Goal: Task Accomplishment & Management: Use online tool/utility

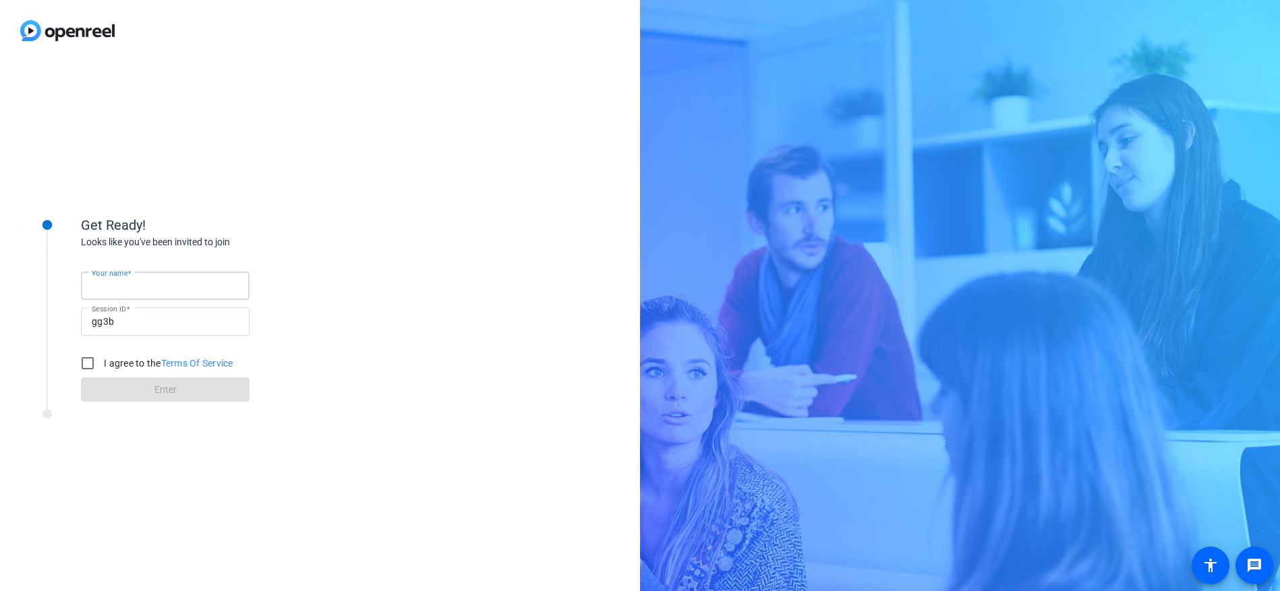
click at [183, 285] on input "Your name" at bounding box center [165, 286] width 147 height 16
type input "[PERSON_NAME]"
click at [84, 360] on input "I agree to the Terms Of Service" at bounding box center [87, 363] width 27 height 27
checkbox input "true"
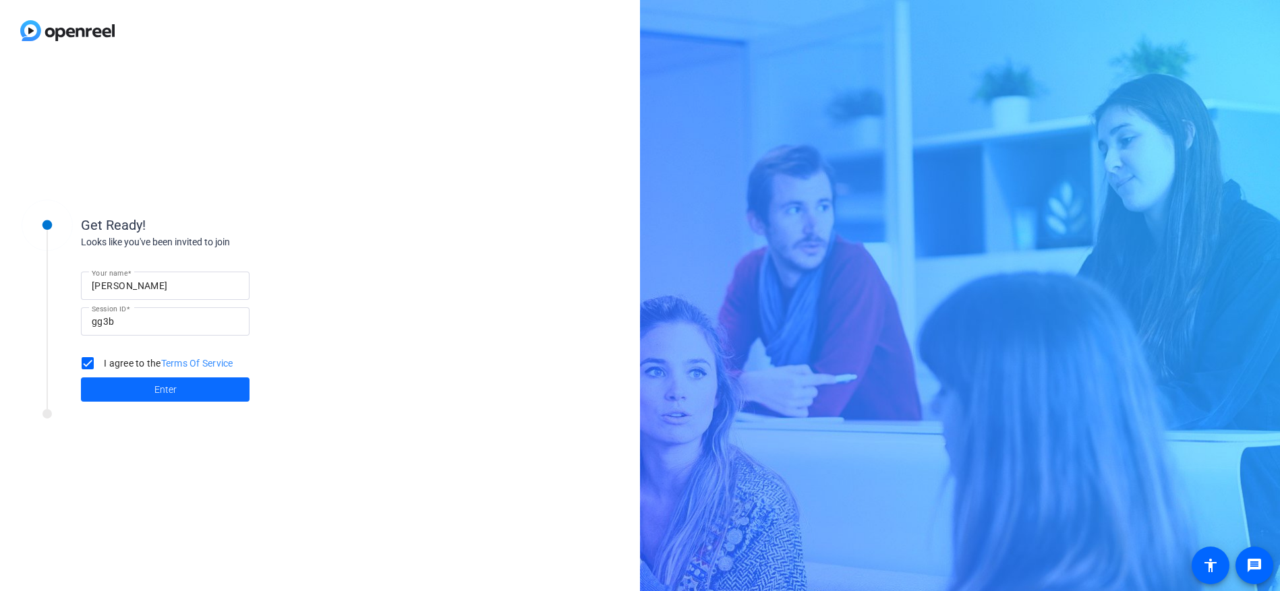
click at [132, 386] on span at bounding box center [165, 390] width 169 height 32
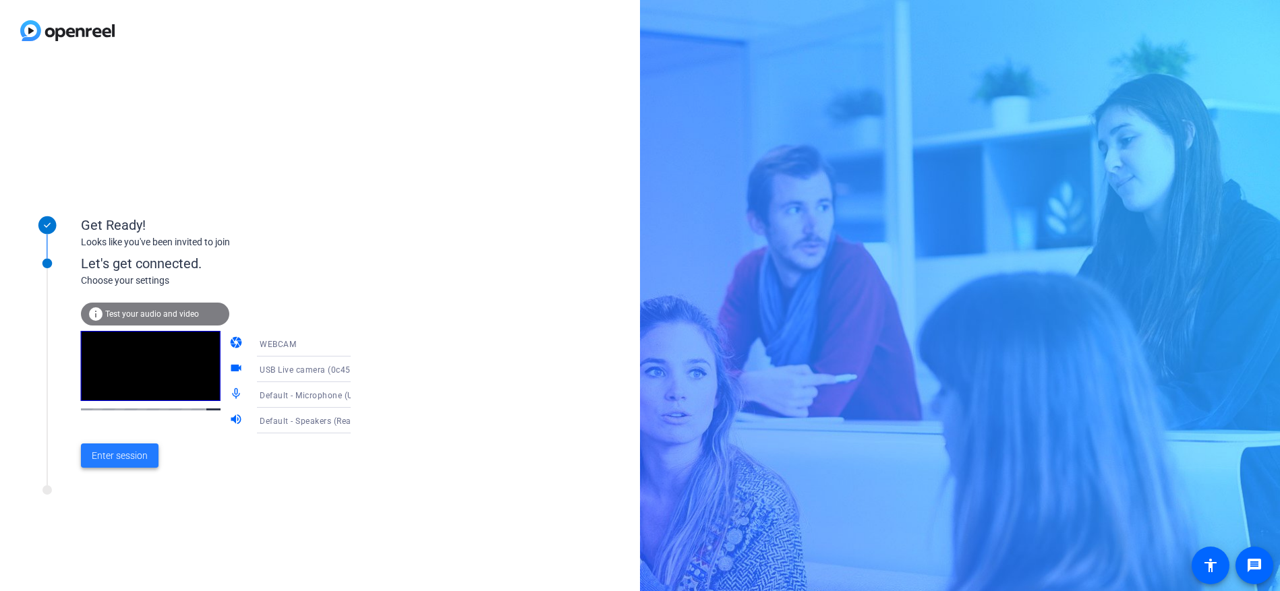
click at [120, 450] on span "Enter session" at bounding box center [120, 456] width 56 height 14
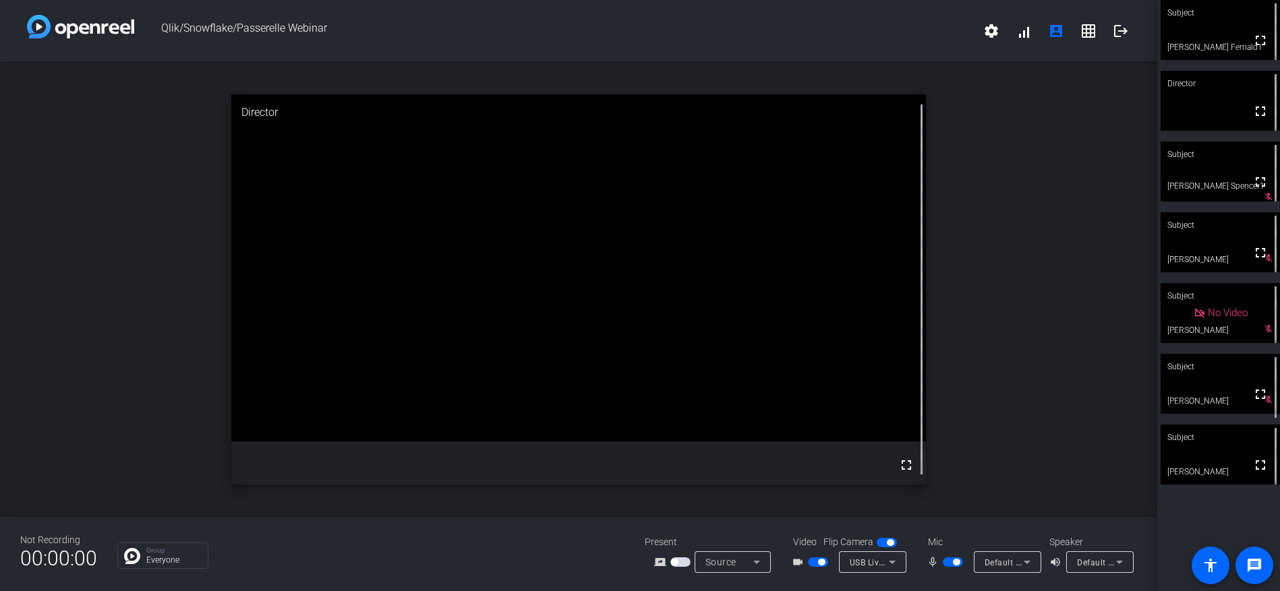
click at [948, 563] on span "button" at bounding box center [953, 562] width 20 height 9
click at [812, 562] on span "button" at bounding box center [818, 562] width 20 height 9
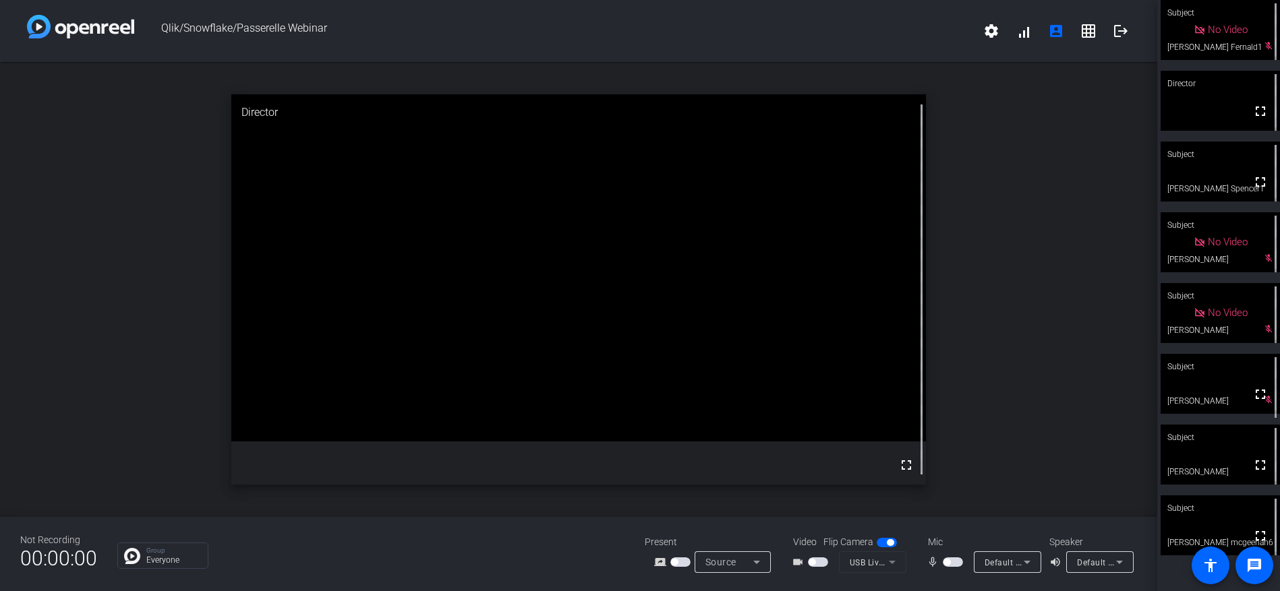
click at [822, 563] on span "button" at bounding box center [818, 562] width 20 height 9
click at [958, 561] on span "button" at bounding box center [953, 562] width 20 height 9
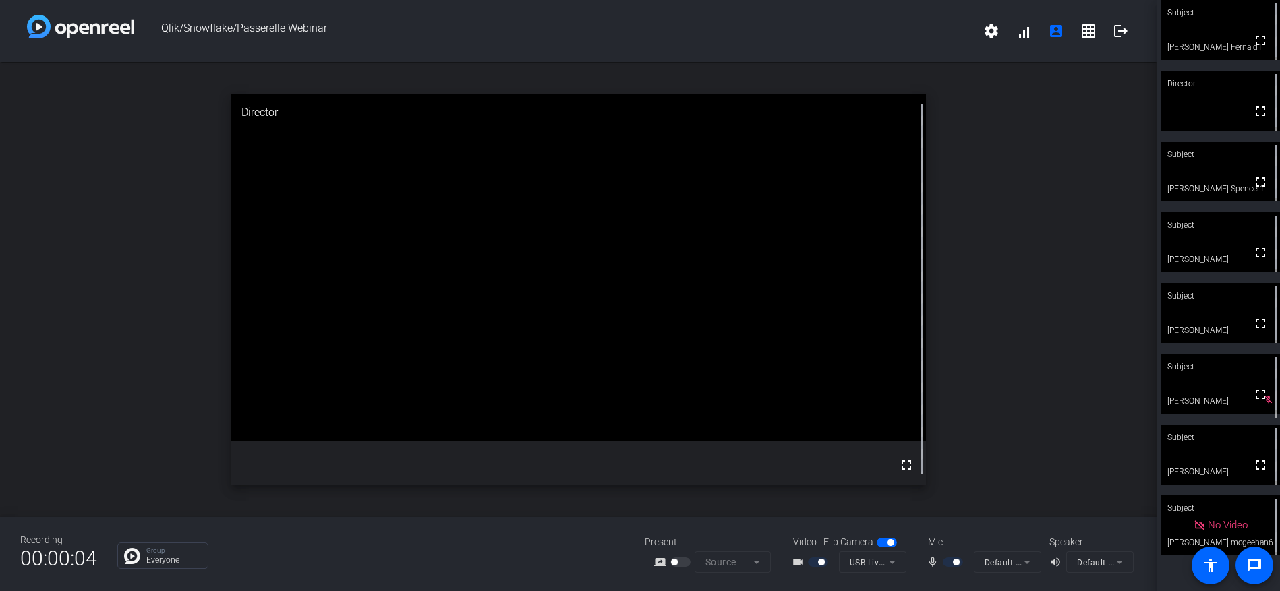
click at [944, 561] on div at bounding box center [954, 562] width 23 height 9
click at [952, 560] on div at bounding box center [954, 562] width 23 height 9
click at [945, 563] on div at bounding box center [954, 562] width 23 height 9
click at [942, 573] on div "Recording 00:00:09 Group Everyone Present screen_share_outline Source Video Fli…" at bounding box center [578, 554] width 1157 height 74
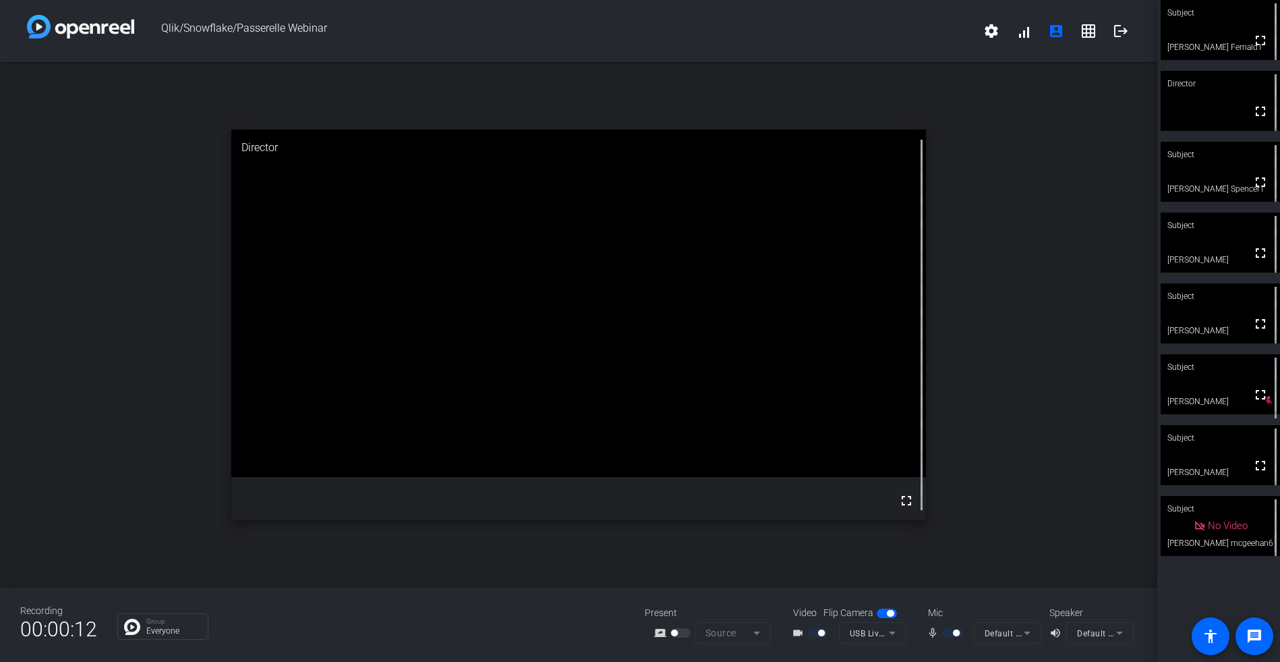
drag, startPoint x: 943, startPoint y: 632, endPoint x: 933, endPoint y: 631, distance: 9.5
click at [943, 591] on div at bounding box center [954, 632] width 23 height 9
click at [933, 591] on mat-icon "mic_none" at bounding box center [935, 632] width 16 height 16
click at [945, 591] on span "button" at bounding box center [953, 632] width 20 height 9
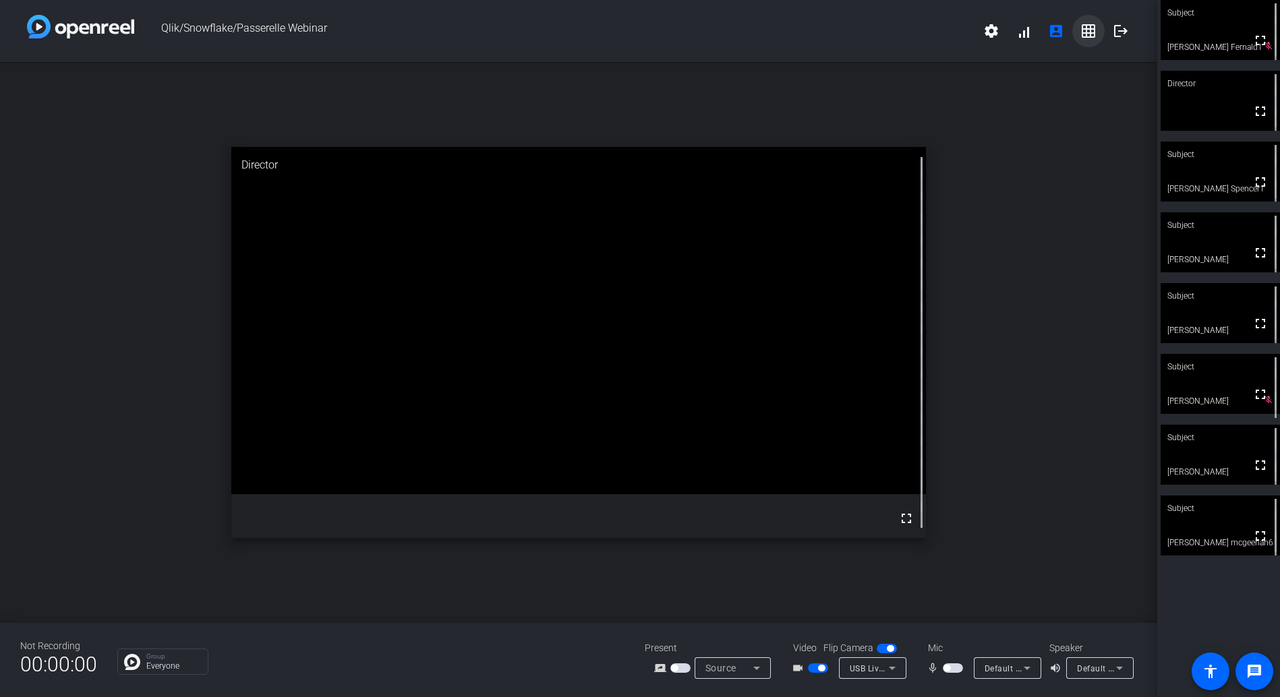
click at [1083, 35] on mat-icon "grid_on" at bounding box center [1088, 31] width 16 height 16
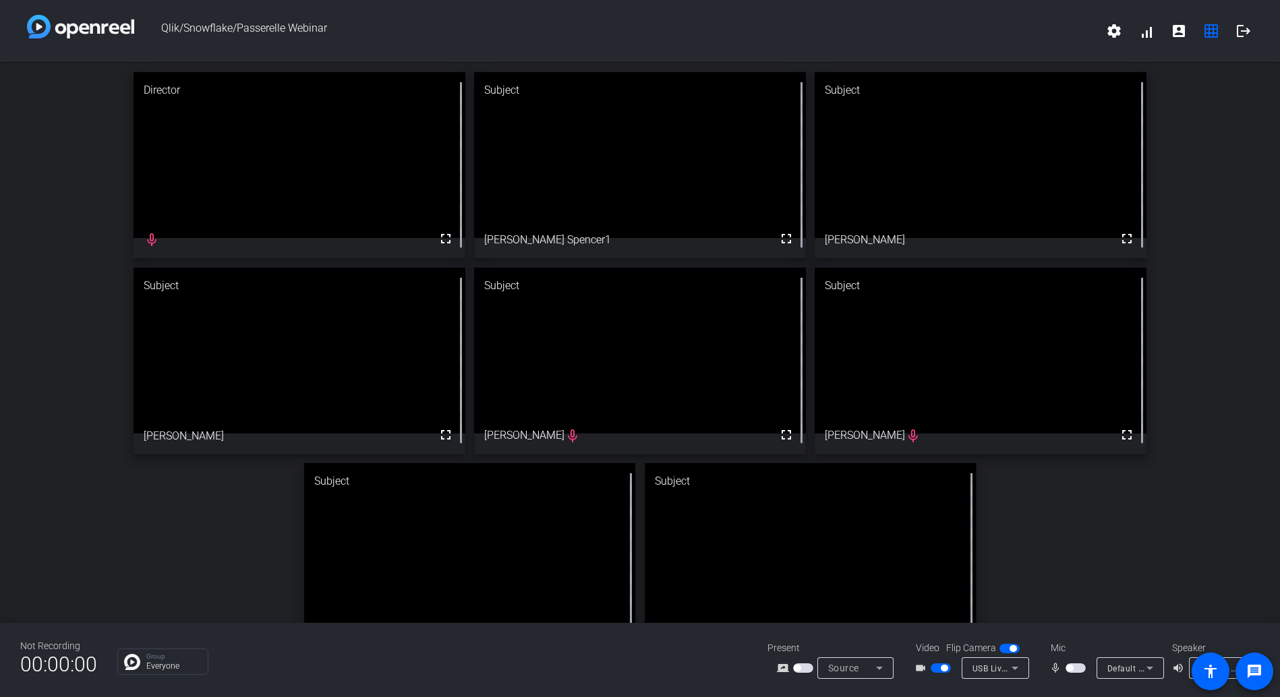
click at [528, 591] on div "Group Everyone" at bounding box center [432, 662] width 630 height 26
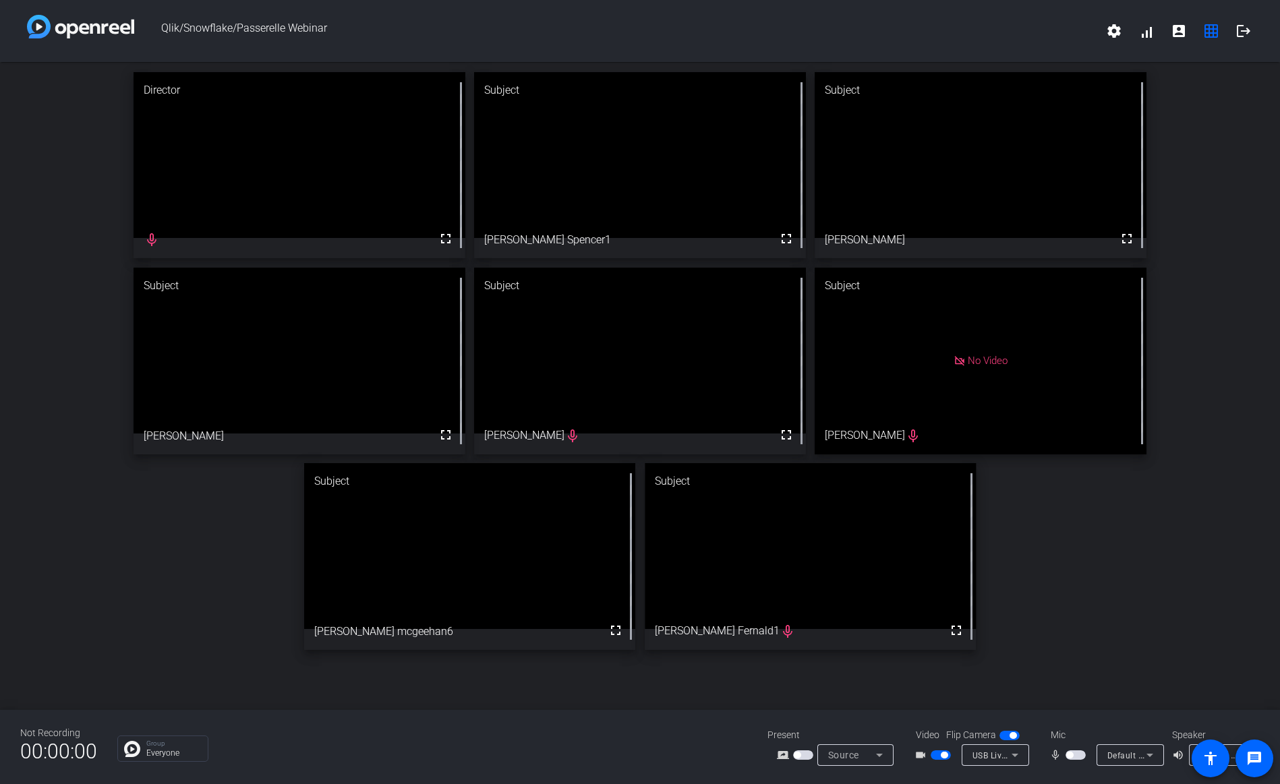
drag, startPoint x: 767, startPoint y: 600, endPoint x: 758, endPoint y: 591, distance: 12.4
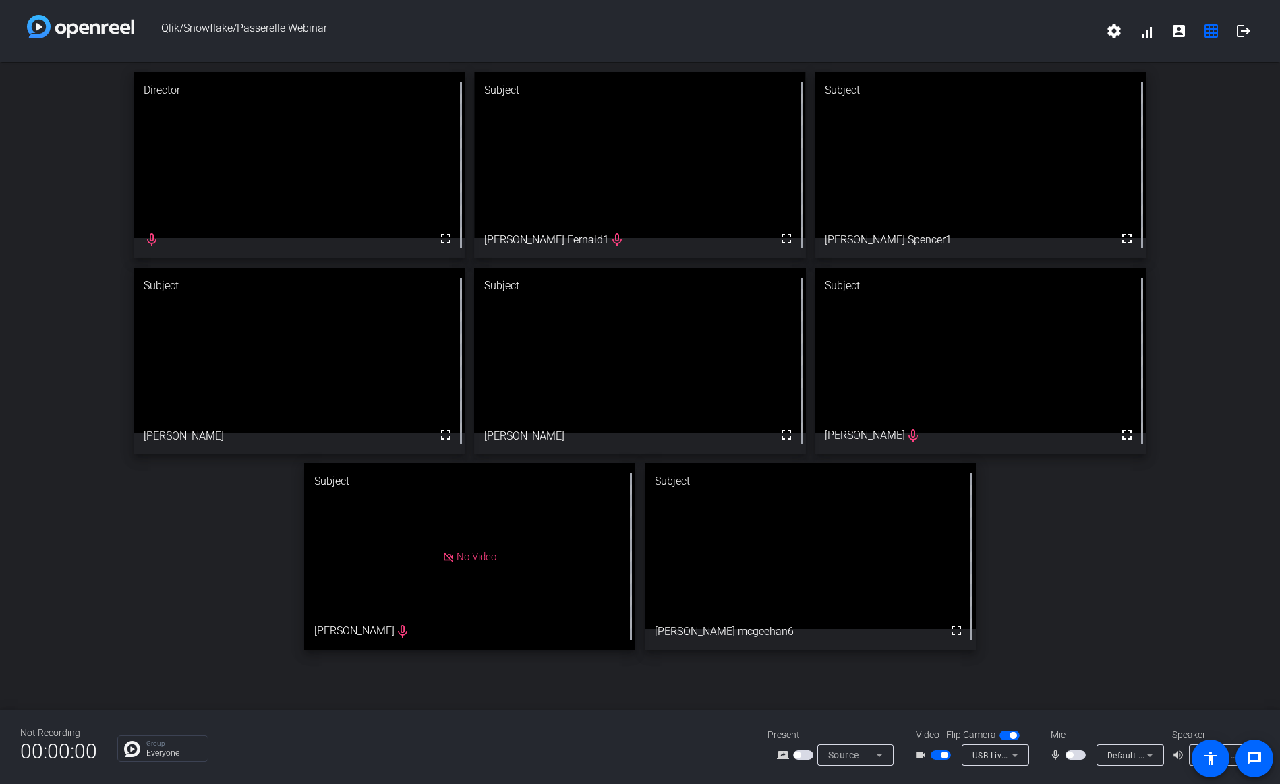
drag, startPoint x: 697, startPoint y: 488, endPoint x: 582, endPoint y: 92, distance: 412.1
click at [1077, 591] on span "button" at bounding box center [1076, 755] width 20 height 9
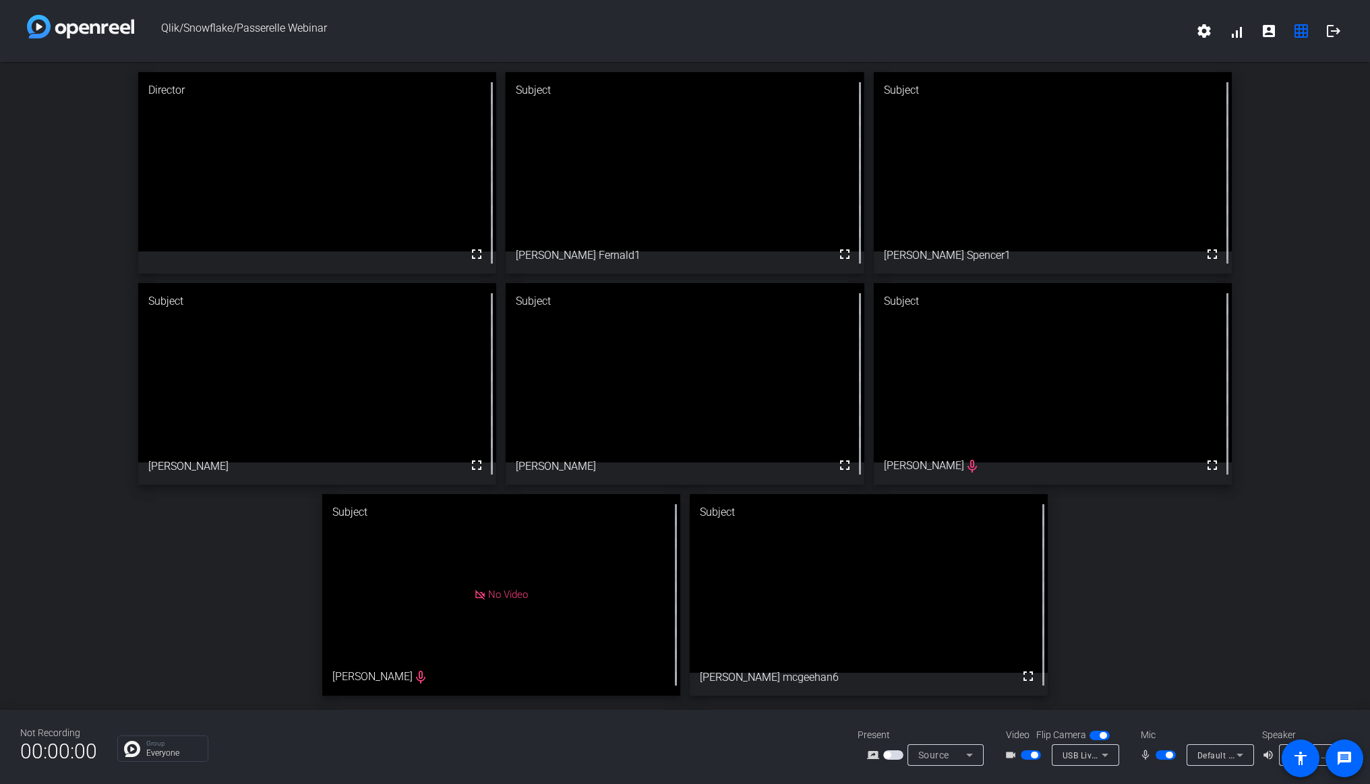
click at [1160, 591] on span "button" at bounding box center [1166, 755] width 20 height 9
click at [1171, 591] on span "button" at bounding box center [1166, 755] width 20 height 9
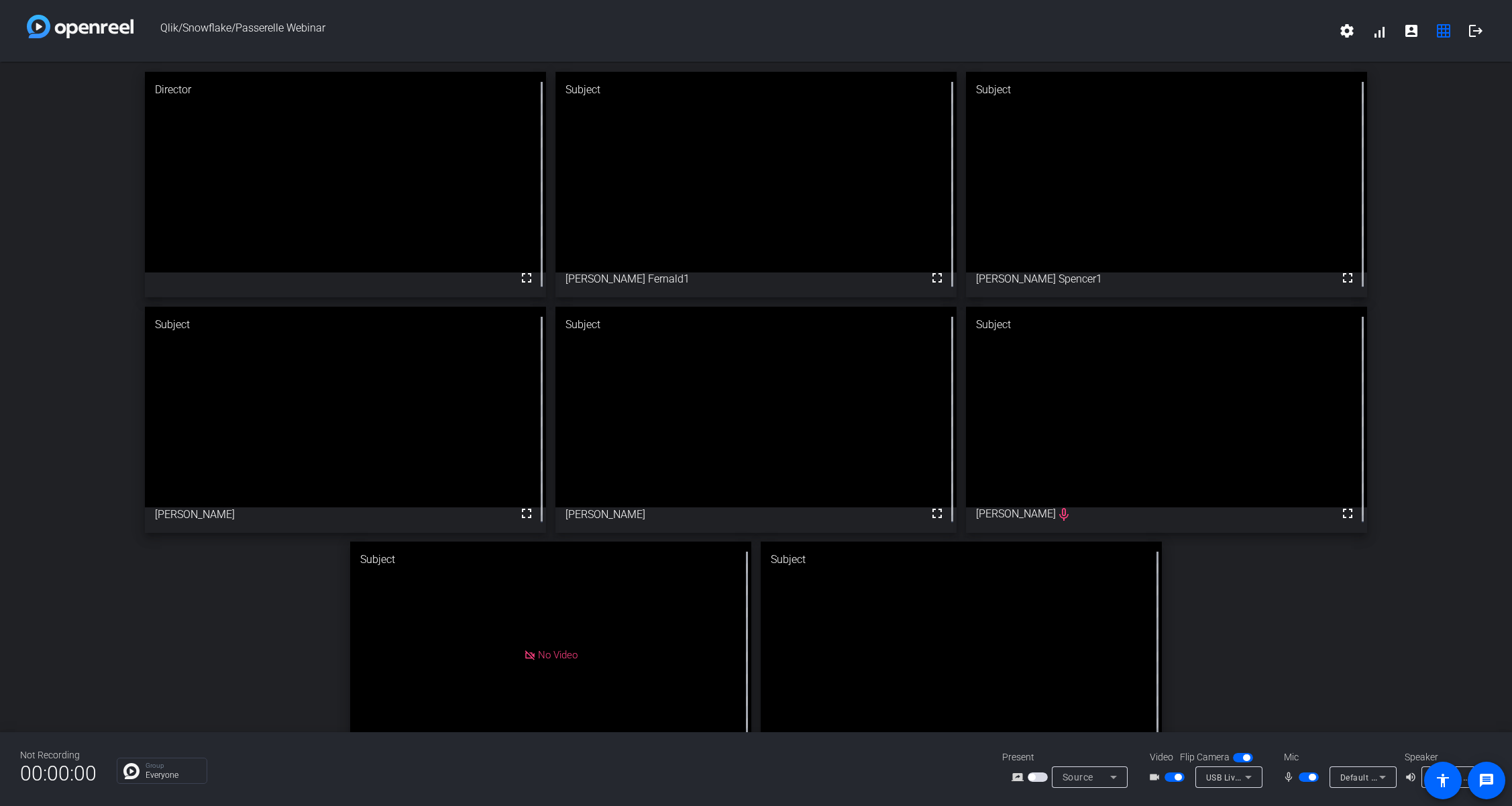
click at [1272, 588] on span "Default - Microphone (USB Live camera audio)" at bounding box center [1429, 777] width 180 height 11
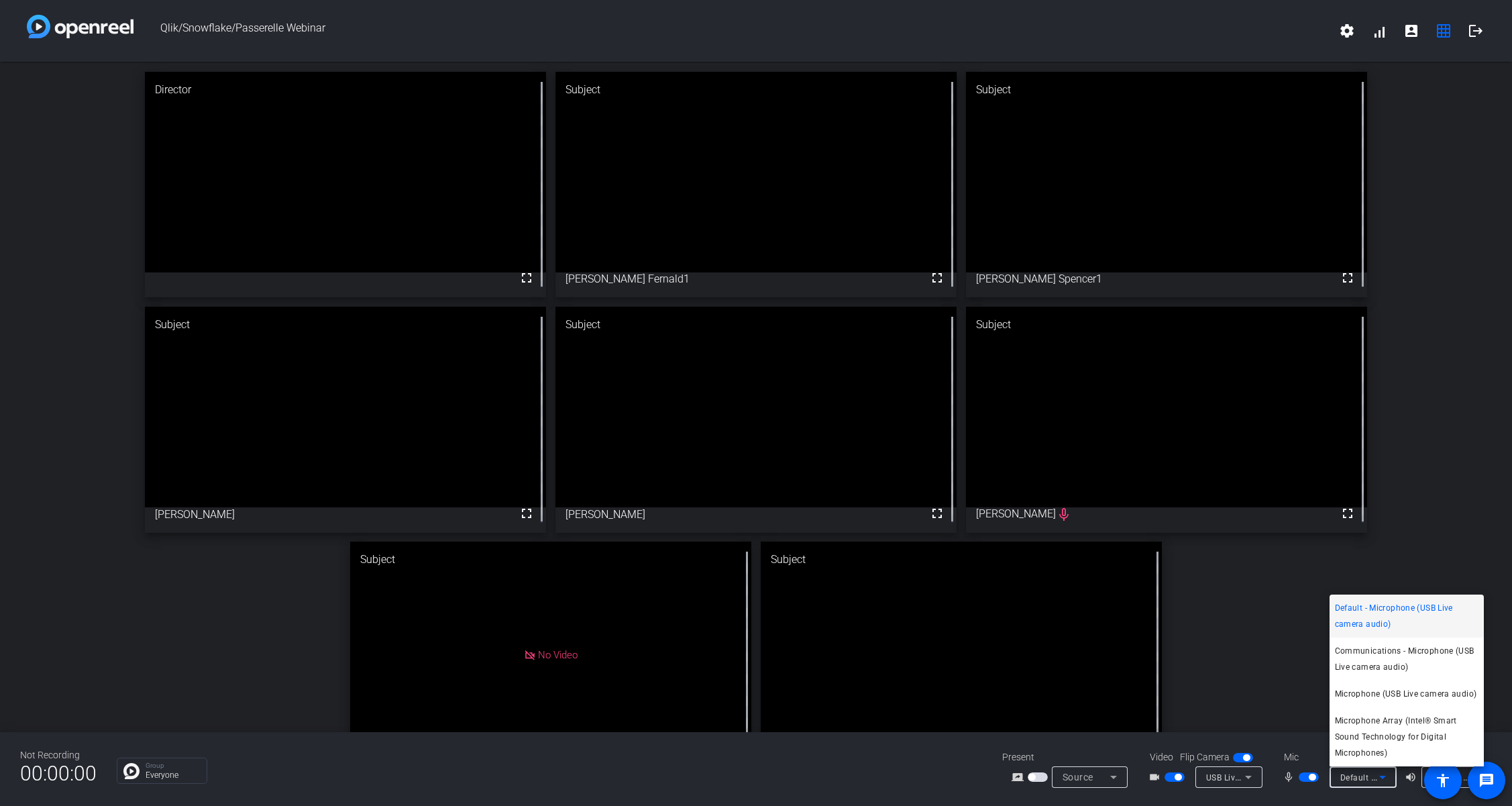
click at [1272, 588] on div at bounding box center [756, 403] width 1512 height 806
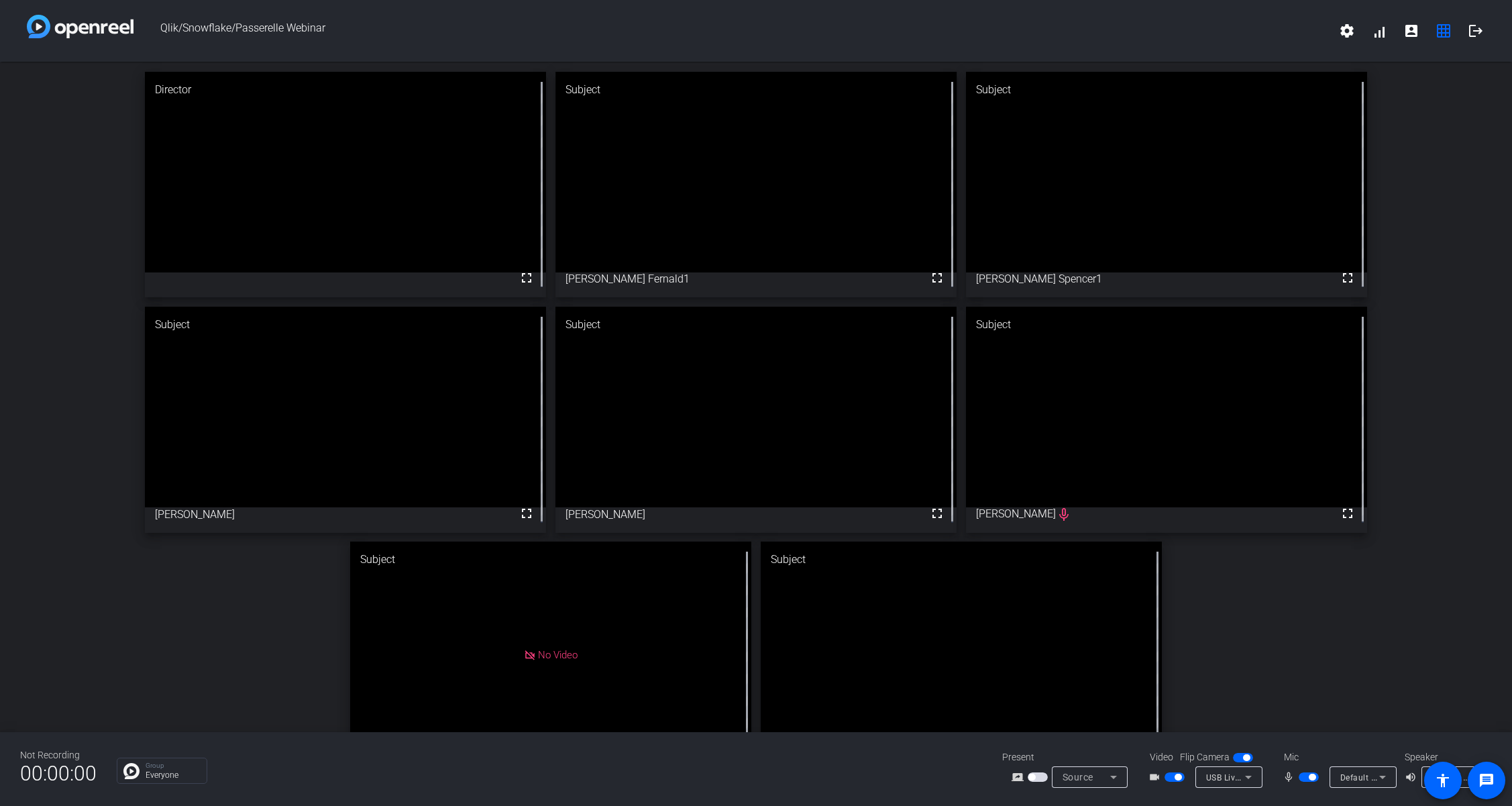
click at [1272, 588] on div at bounding box center [1363, 795] width 67 height 15
click at [1272, 588] on span "button" at bounding box center [1309, 776] width 20 height 9
click at [1168, 588] on span "button" at bounding box center [1175, 776] width 20 height 9
click at [1177, 588] on span "button" at bounding box center [1175, 776] width 20 height 9
click at [1272, 588] on span "button" at bounding box center [1309, 776] width 20 height 9
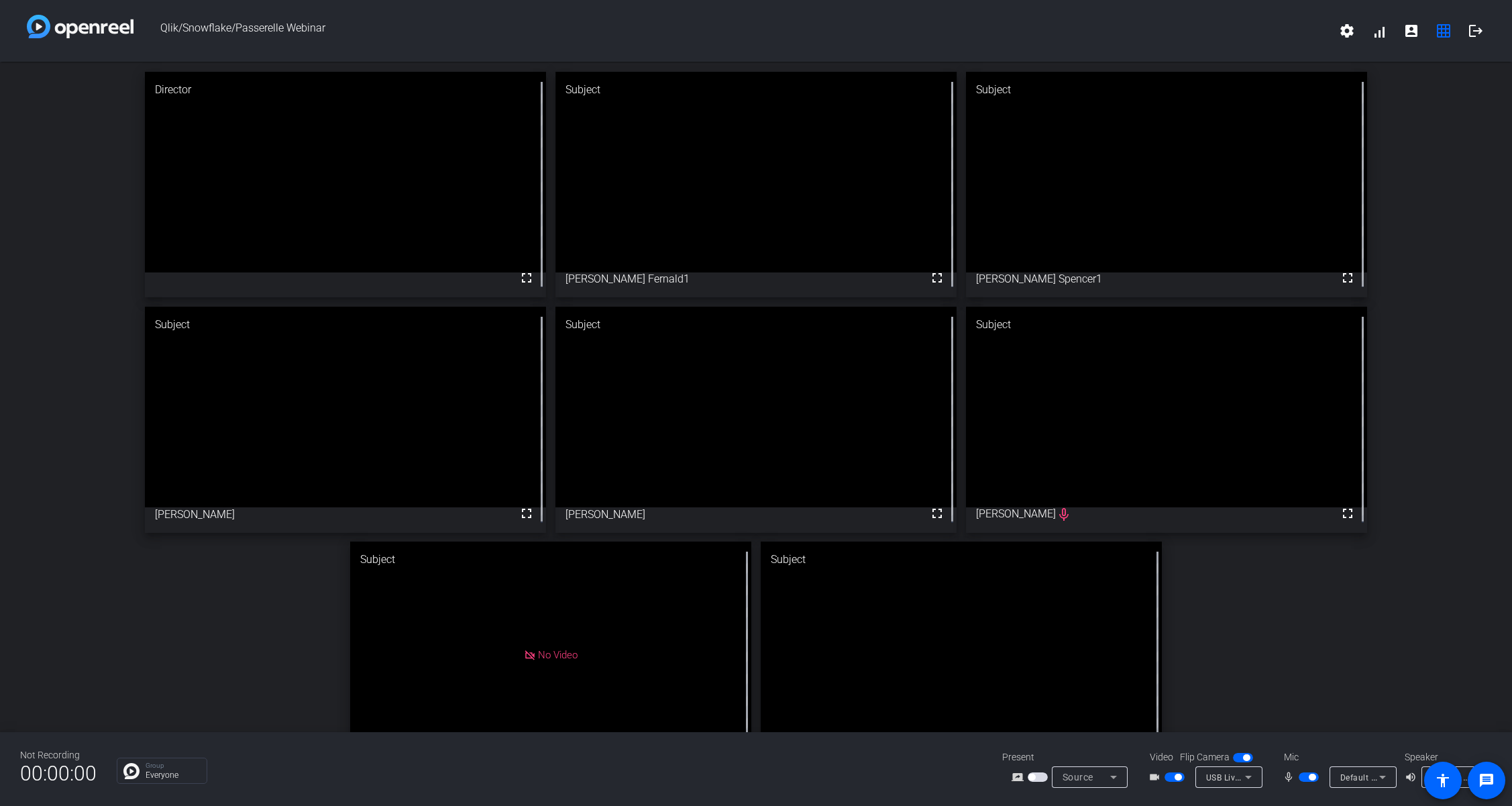
click at [1272, 588] on span "button" at bounding box center [1309, 776] width 20 height 9
